Goal: Use online tool/utility: Utilize a website feature to perform a specific function

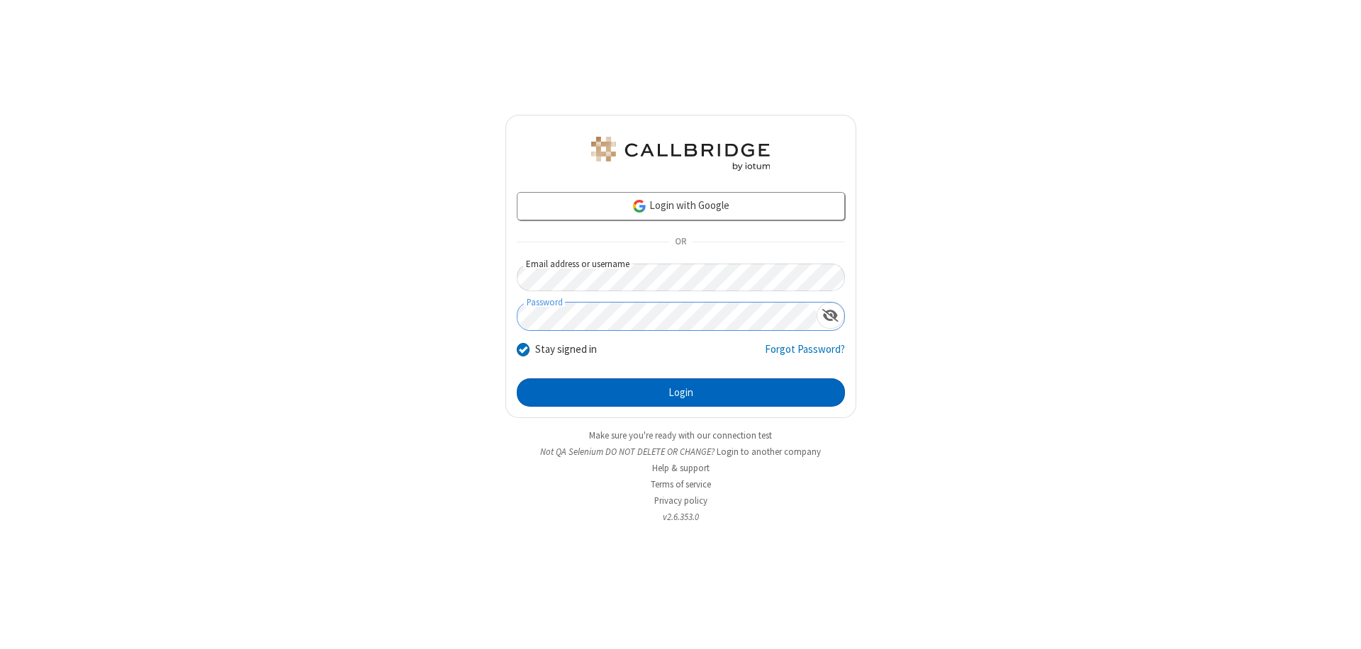
click at [680, 393] on button "Login" at bounding box center [681, 392] width 328 height 28
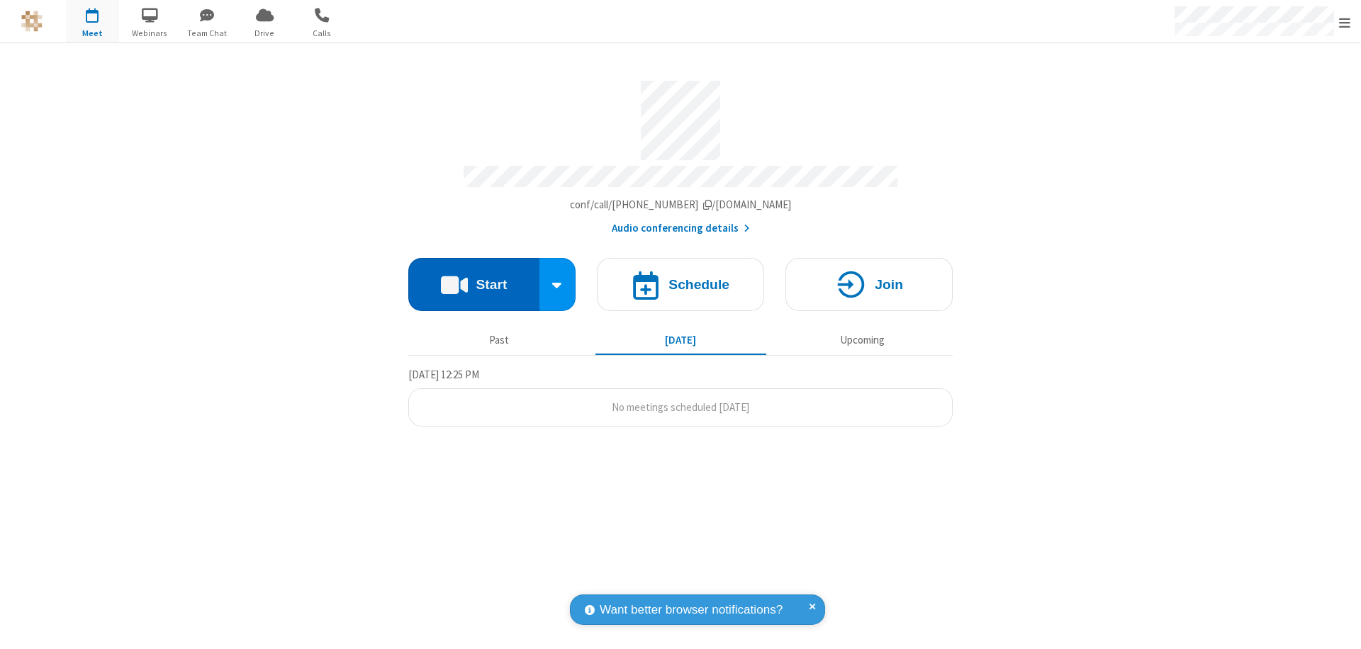
click at [473, 278] on button "Start" at bounding box center [473, 284] width 131 height 53
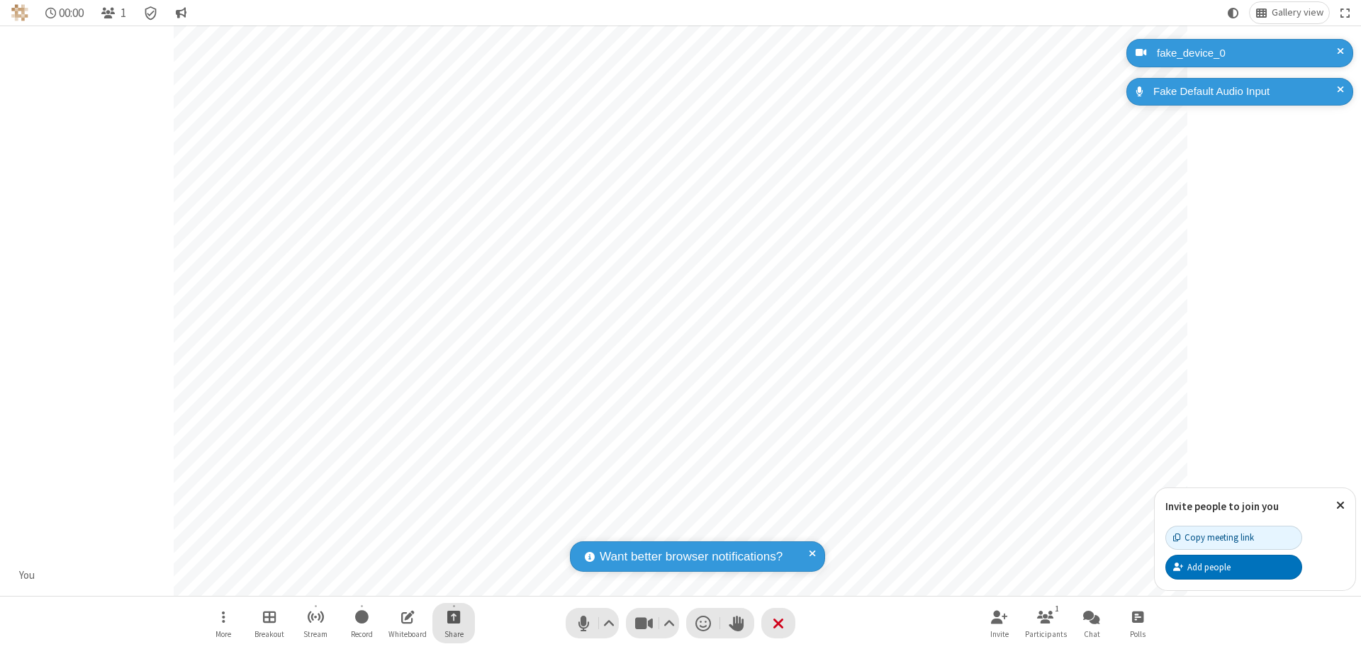
click at [454, 617] on span "Start sharing" at bounding box center [453, 617] width 13 height 18
click at [396, 583] on span "Share my screen" at bounding box center [396, 584] width 16 height 12
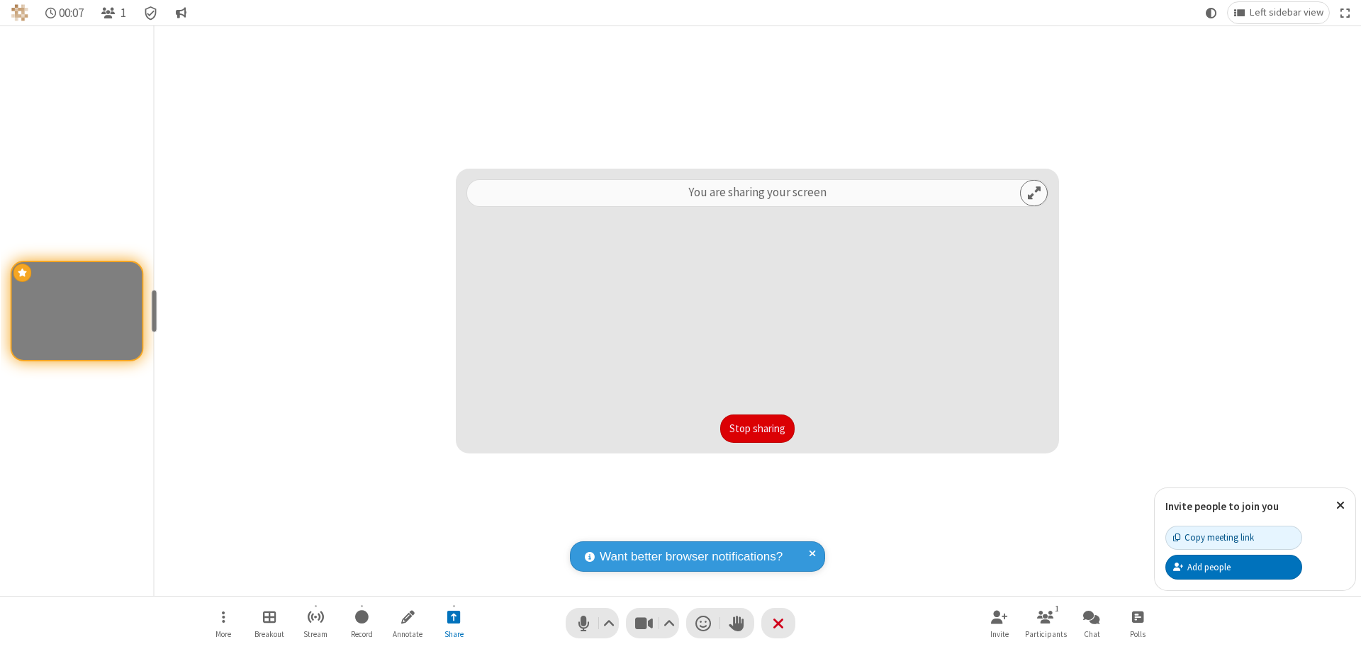
click at [757, 429] on button "Stop sharing" at bounding box center [757, 429] width 74 height 28
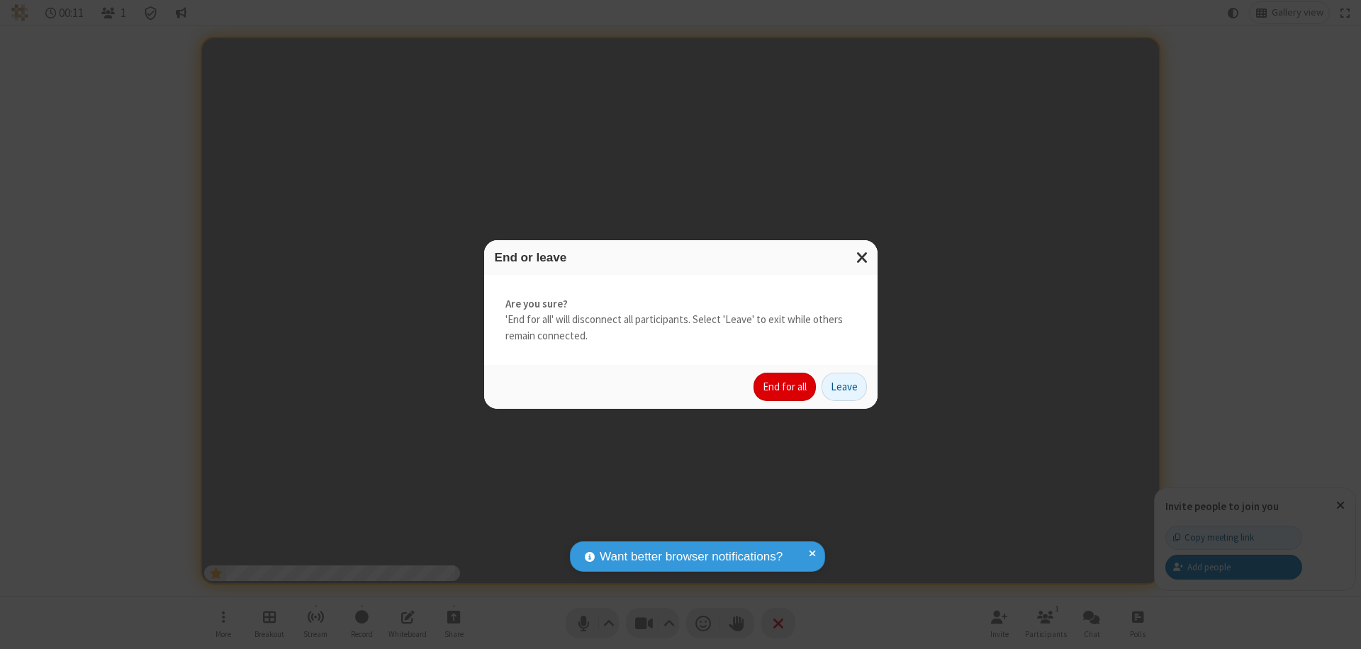
click at [785, 387] on button "End for all" at bounding box center [784, 387] width 62 height 28
